Goal: Browse casually

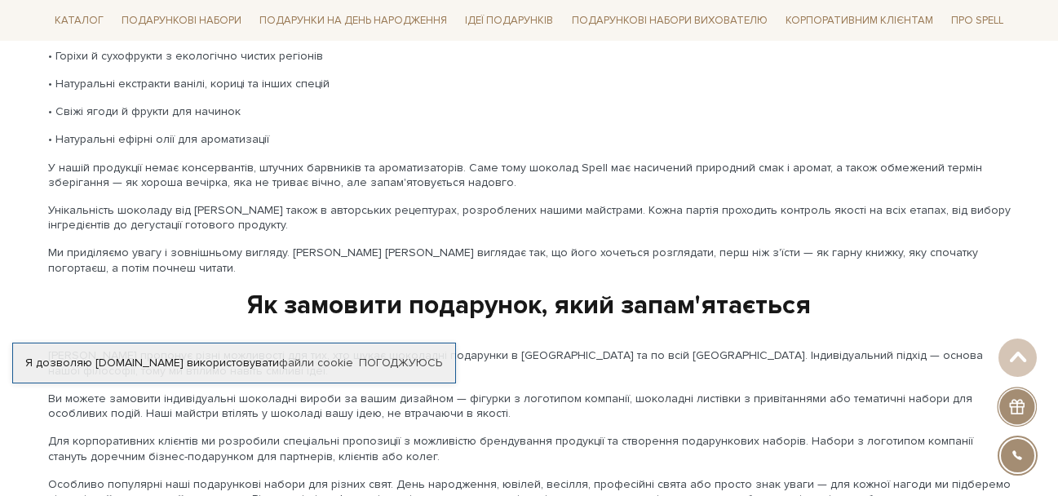
scroll to position [2366, 0]
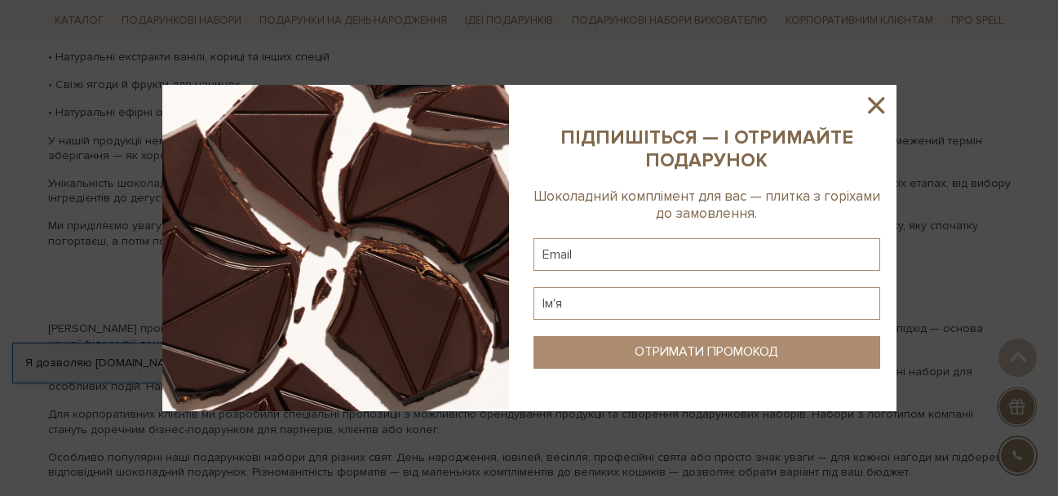
click at [873, 104] on icon at bounding box center [877, 105] width 28 height 28
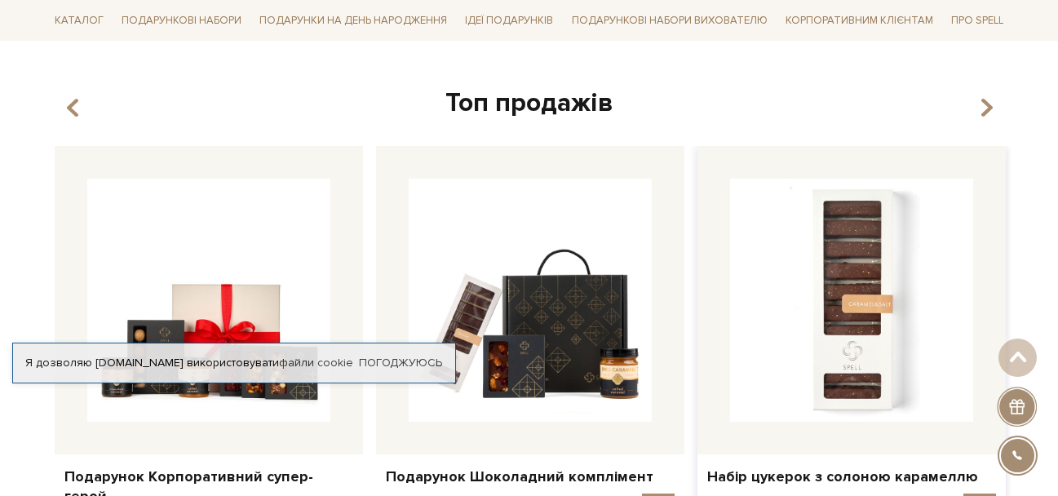
scroll to position [558, 0]
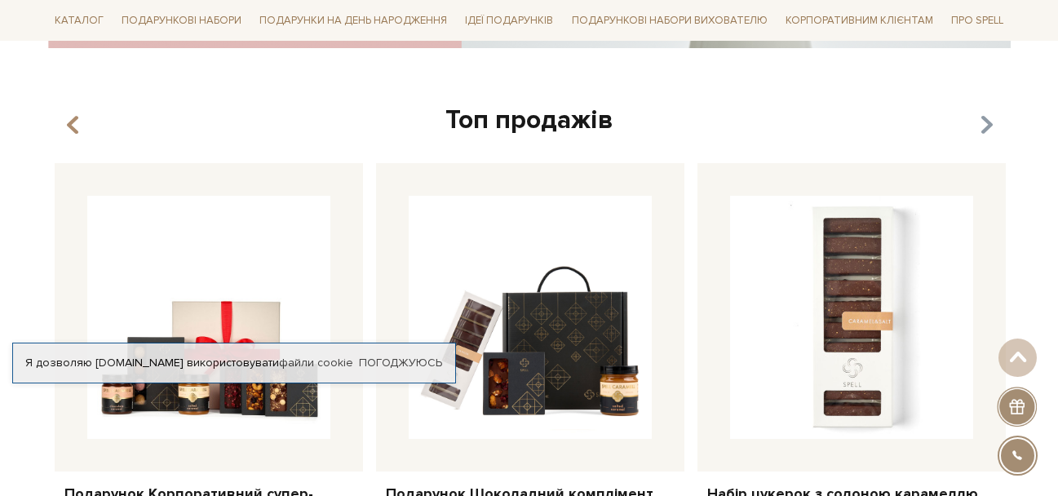
click at [991, 122] on icon "button" at bounding box center [986, 126] width 14 height 28
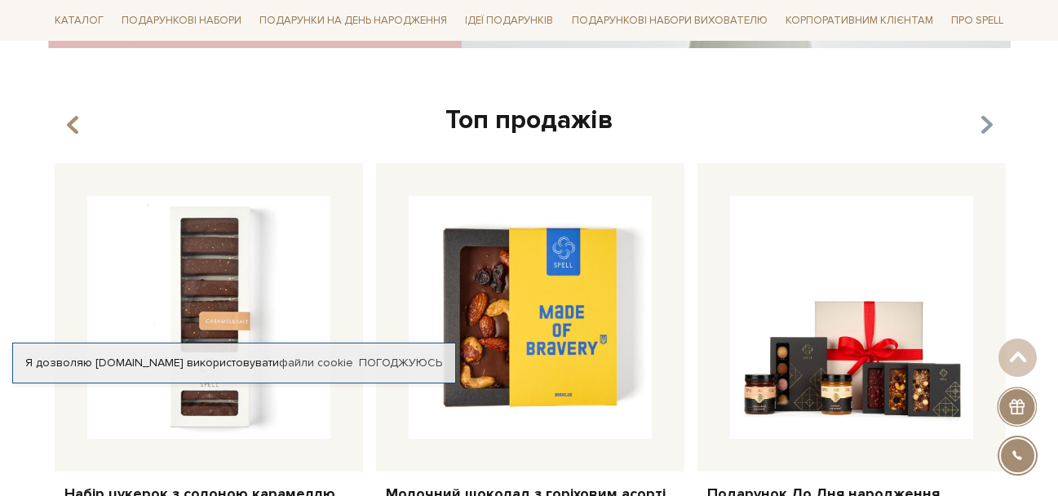
click at [991, 122] on icon "button" at bounding box center [986, 126] width 14 height 28
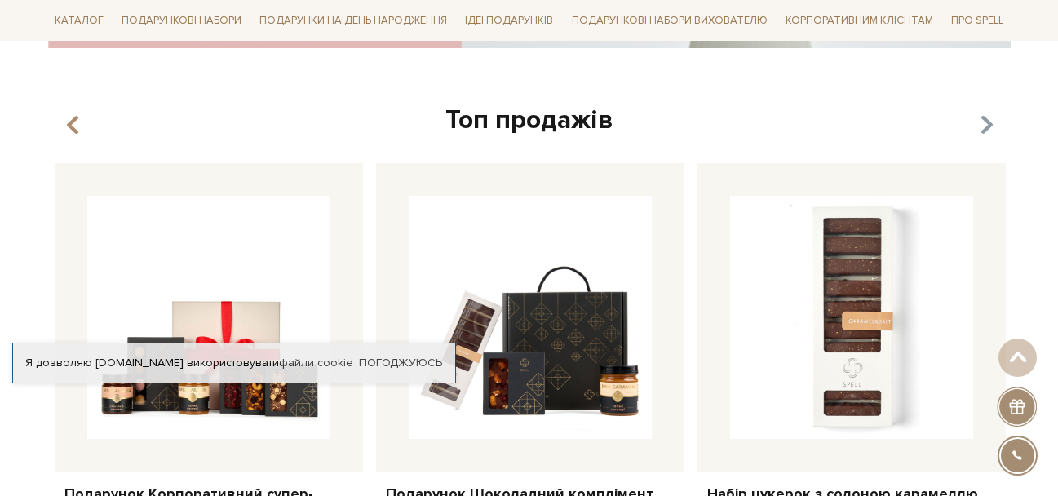
click at [991, 122] on icon "button" at bounding box center [986, 126] width 14 height 28
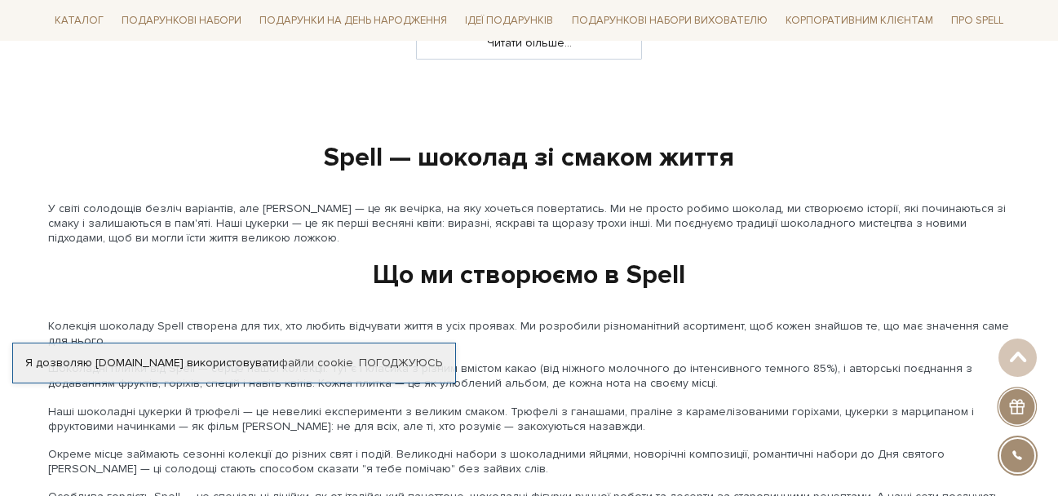
scroll to position [1958, 0]
